Goal: Task Accomplishment & Management: Manage account settings

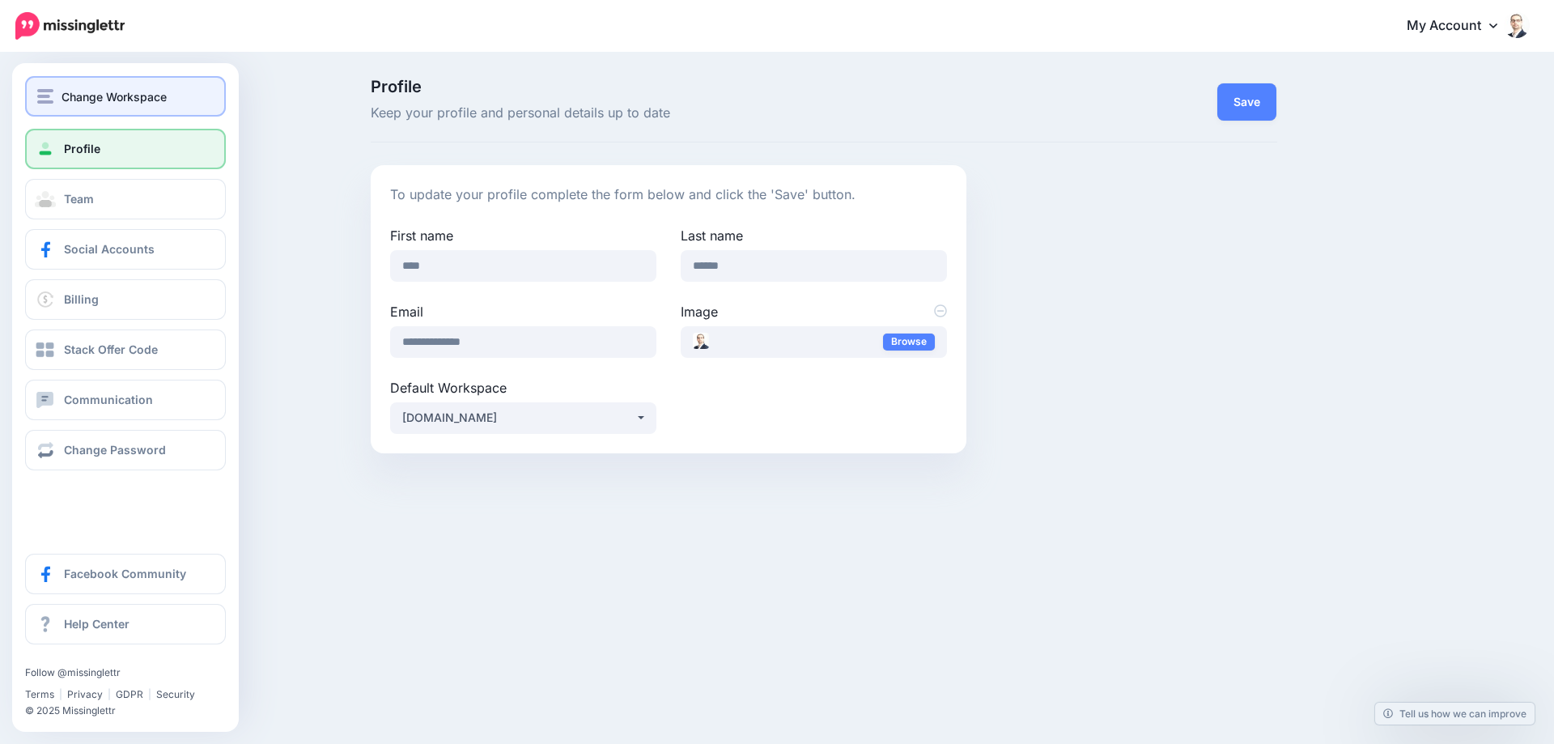
click at [147, 96] on span "Change Workspace" at bounding box center [114, 96] width 105 height 19
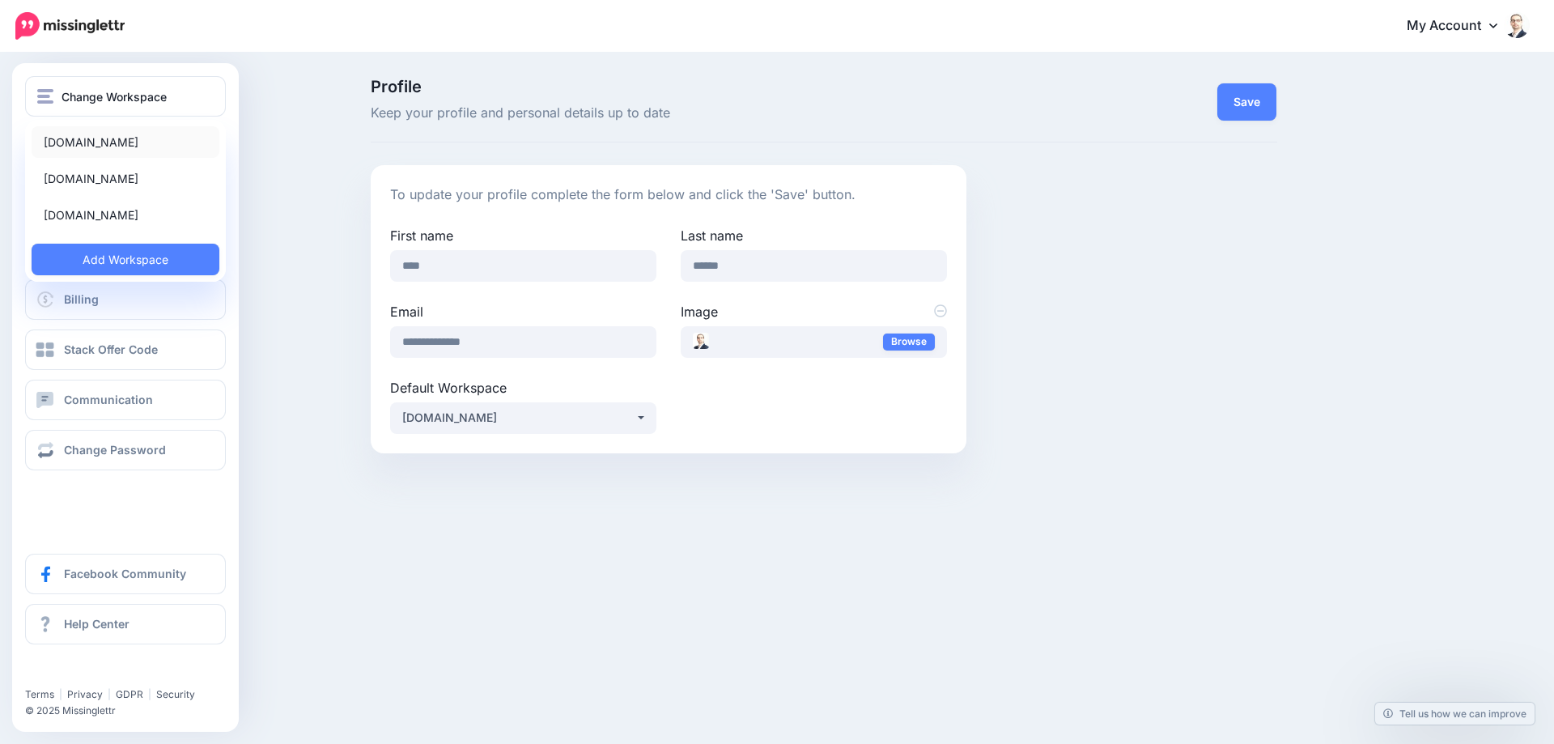
click at [119, 140] on link "[DOMAIN_NAME]" at bounding box center [126, 142] width 188 height 32
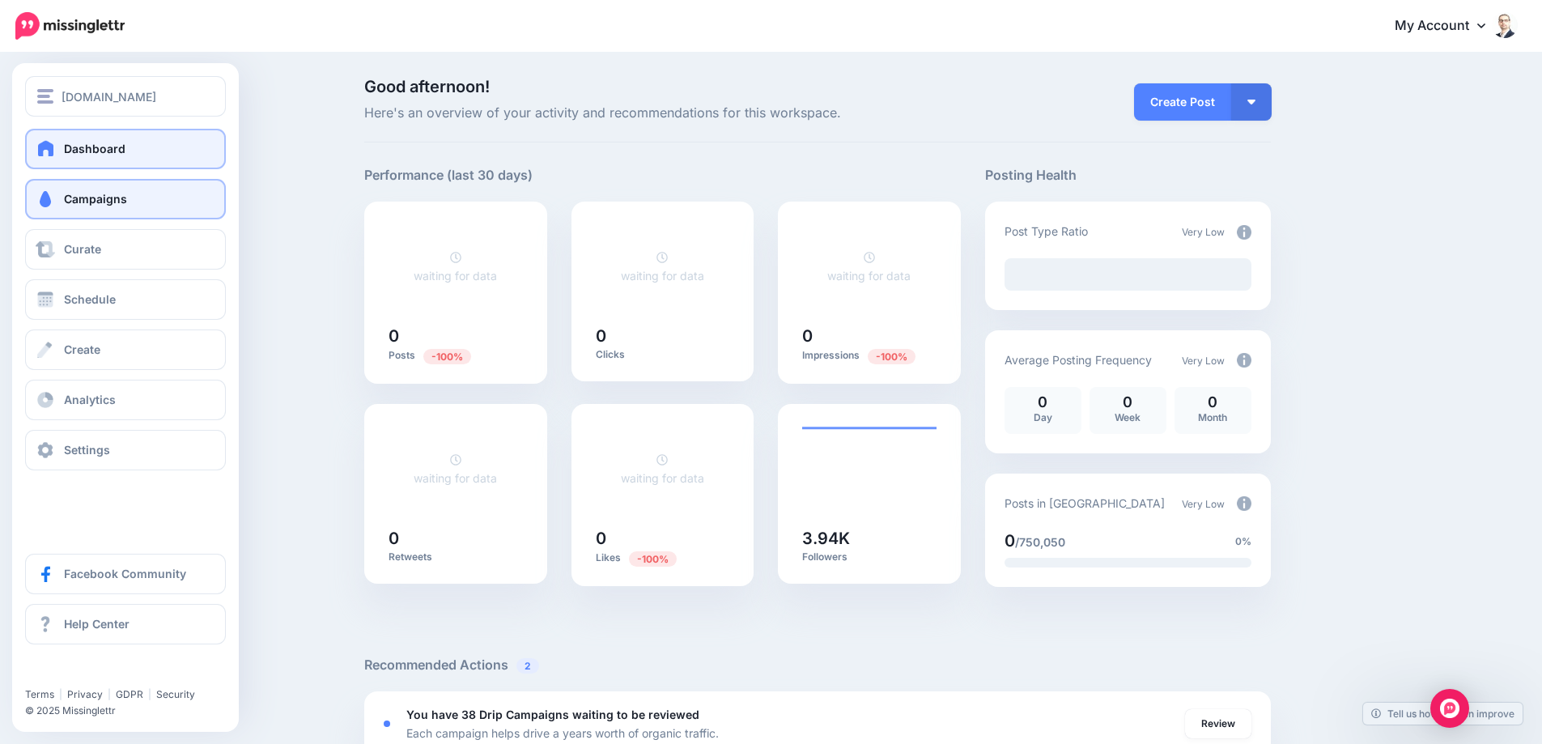
click at [73, 202] on span "Campaigns" at bounding box center [95, 199] width 63 height 14
